Goal: Task Accomplishment & Management: Manage account settings

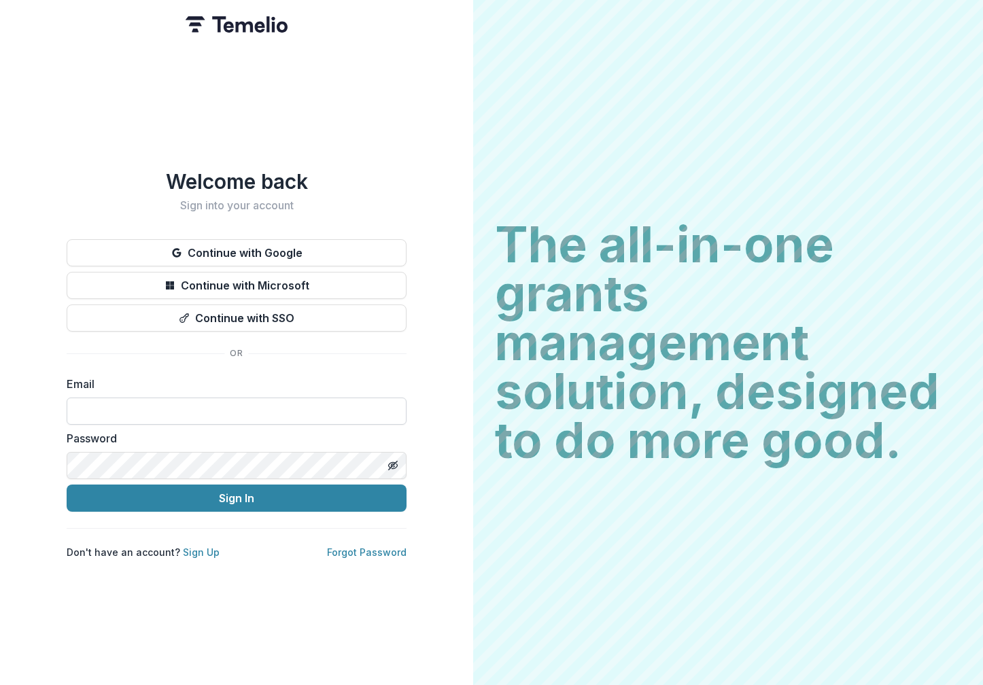
click at [222, 412] on input at bounding box center [237, 411] width 340 height 27
click at [0, 684] on com-1password-button at bounding box center [0, 685] width 0 height 0
click at [337, 404] on input at bounding box center [237, 411] width 340 height 27
click at [0, 684] on com-1password-button at bounding box center [0, 685] width 0 height 0
